Goal: Information Seeking & Learning: Learn about a topic

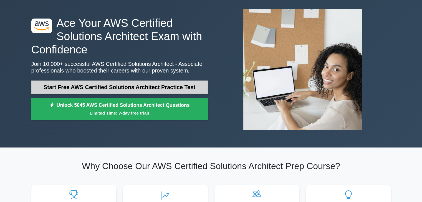
scroll to position [34, 0]
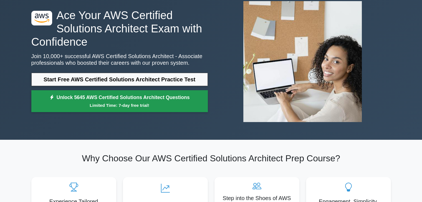
click at [160, 105] on small "Limited Time: 7-day free trial!" at bounding box center [119, 105] width 163 height 6
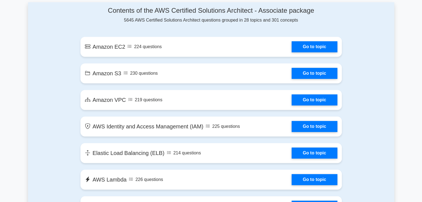
scroll to position [282, 0]
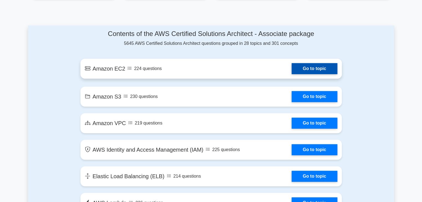
click at [292, 69] on link "Go to topic" at bounding box center [314, 68] width 45 height 11
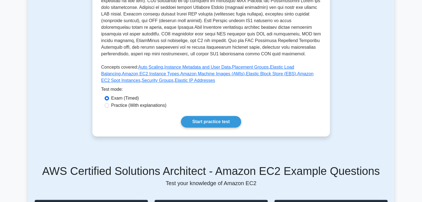
scroll to position [196, 0]
